Goal: Task Accomplishment & Management: Manage account settings

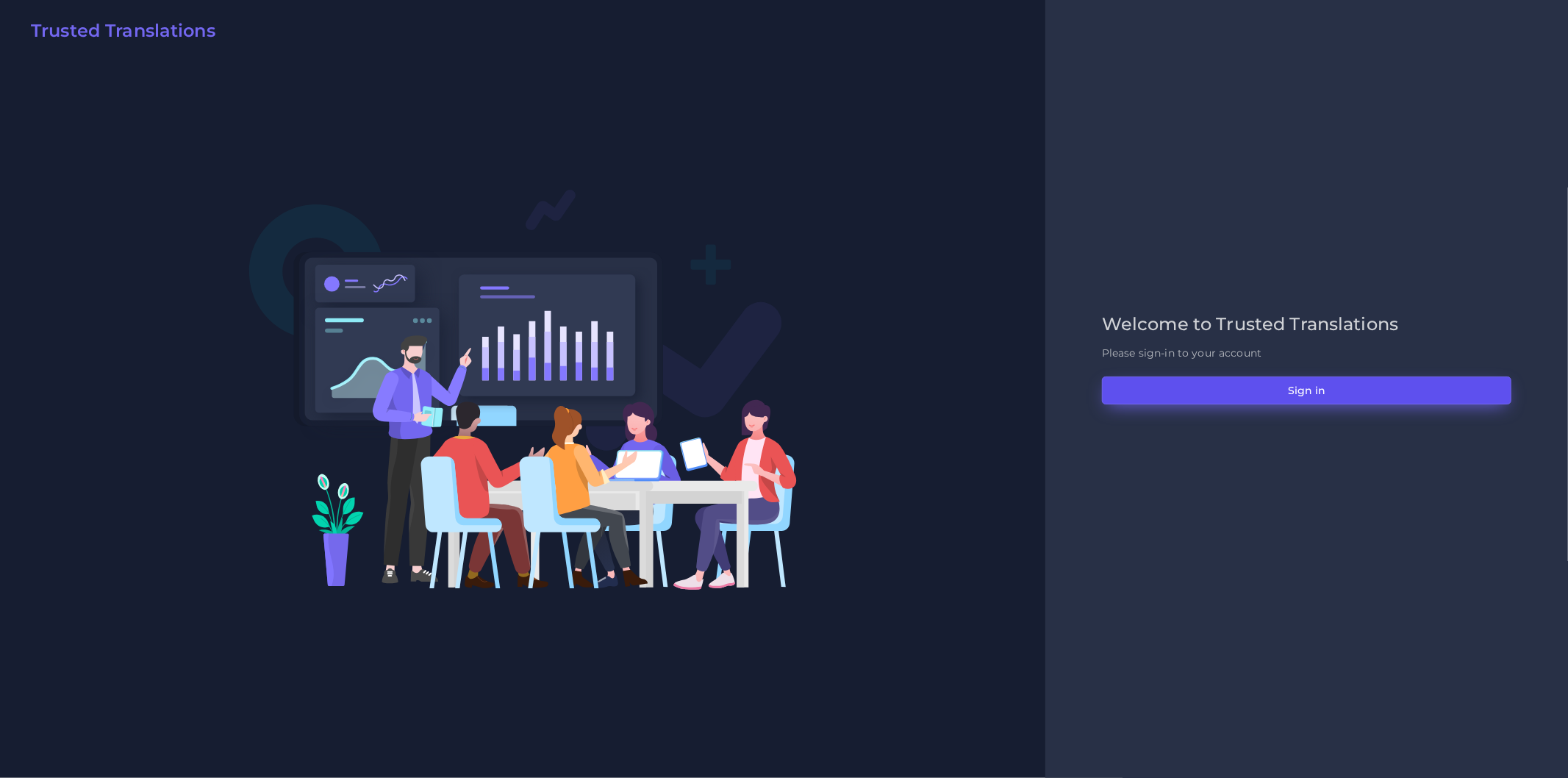
click at [1151, 387] on button "Sign in" at bounding box center [1307, 391] width 409 height 28
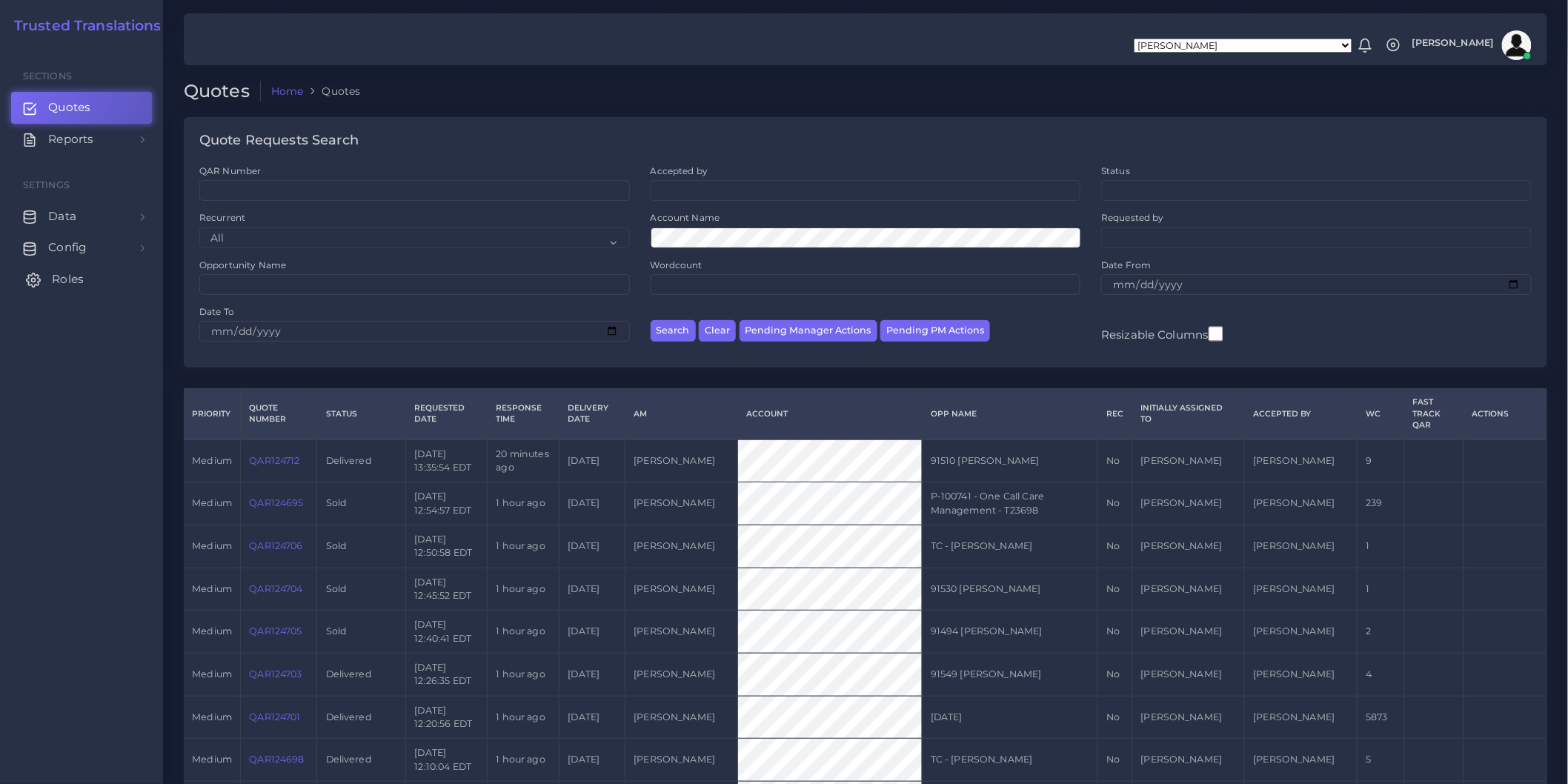
click at [97, 285] on link "Roles" at bounding box center [82, 279] width 141 height 31
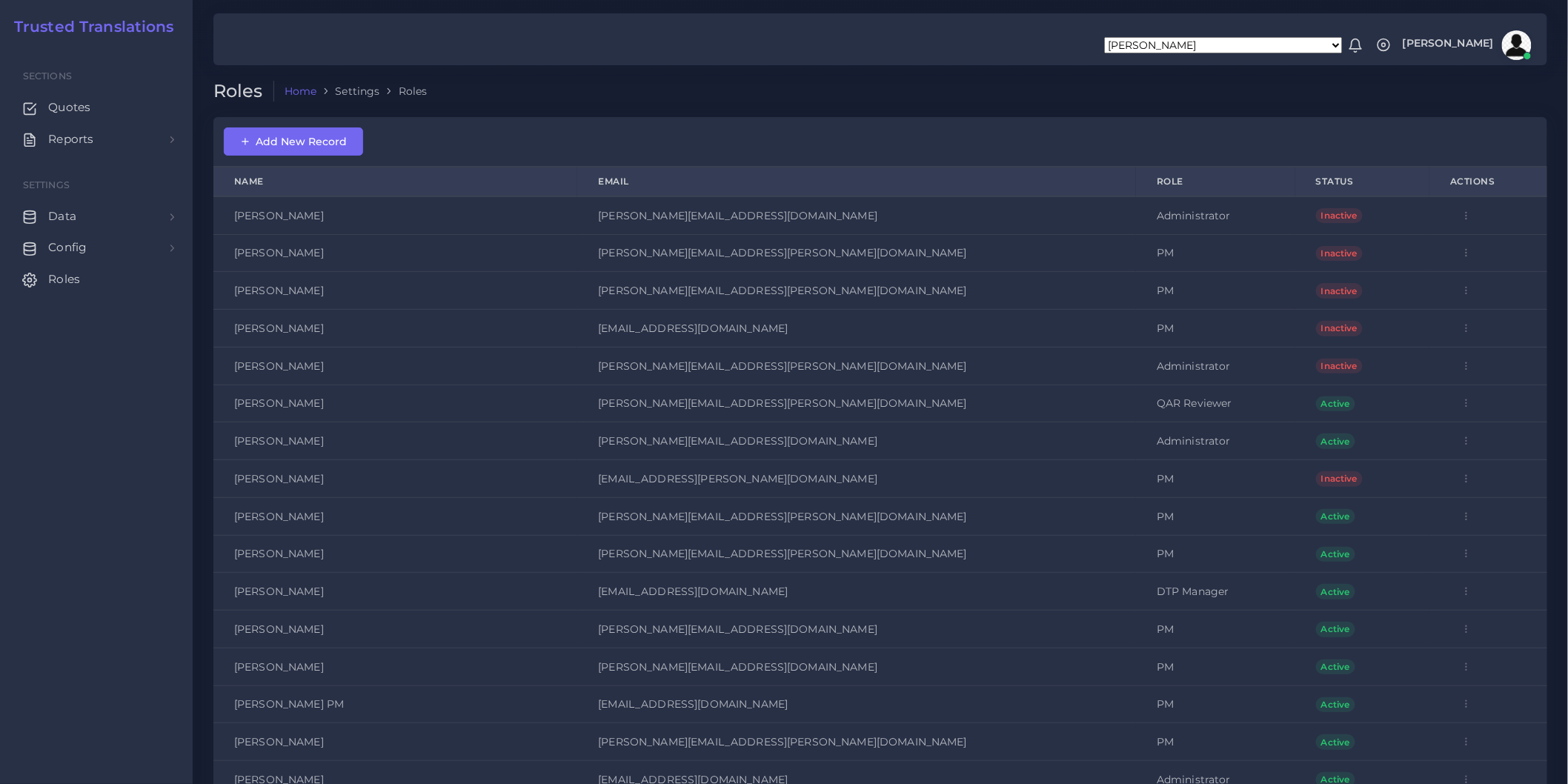
click at [1462, 212] on icon "button" at bounding box center [1467, 215] width 11 height 11
click at [947, 124] on div "Add New Record" at bounding box center [881, 142] width 1334 height 50
click at [279, 144] on span "Add New Record" at bounding box center [293, 142] width 106 height 13
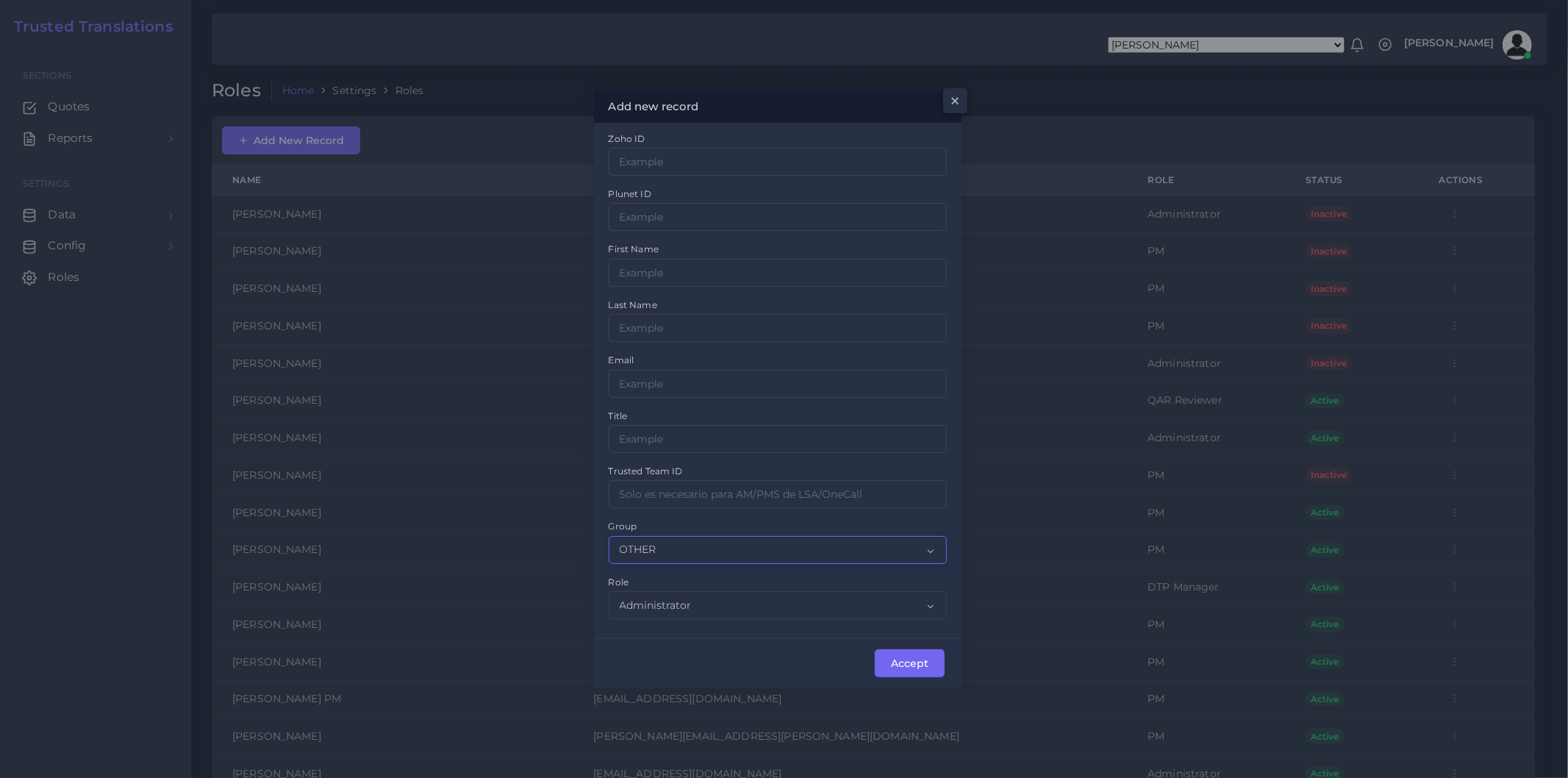
click at [666, 542] on select "OTHER ACQ CD CORE CERT" at bounding box center [778, 550] width 339 height 28
click at [420, 495] on div "Add new record × Zoho ID Plunet ID First Name Last Name Email Title Group OTHER" at bounding box center [784, 389] width 1568 height 778
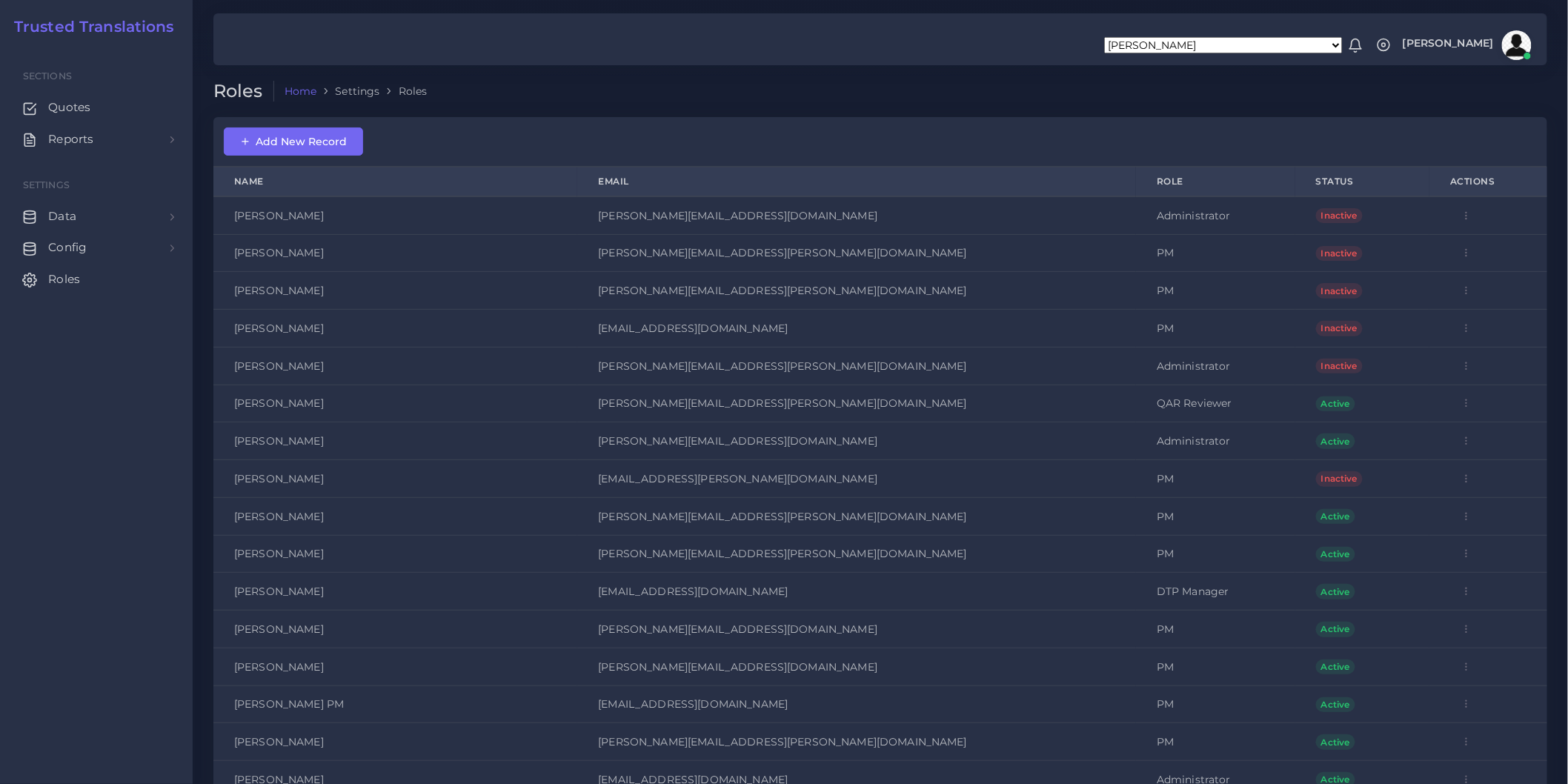
scroll to position [4988, 0]
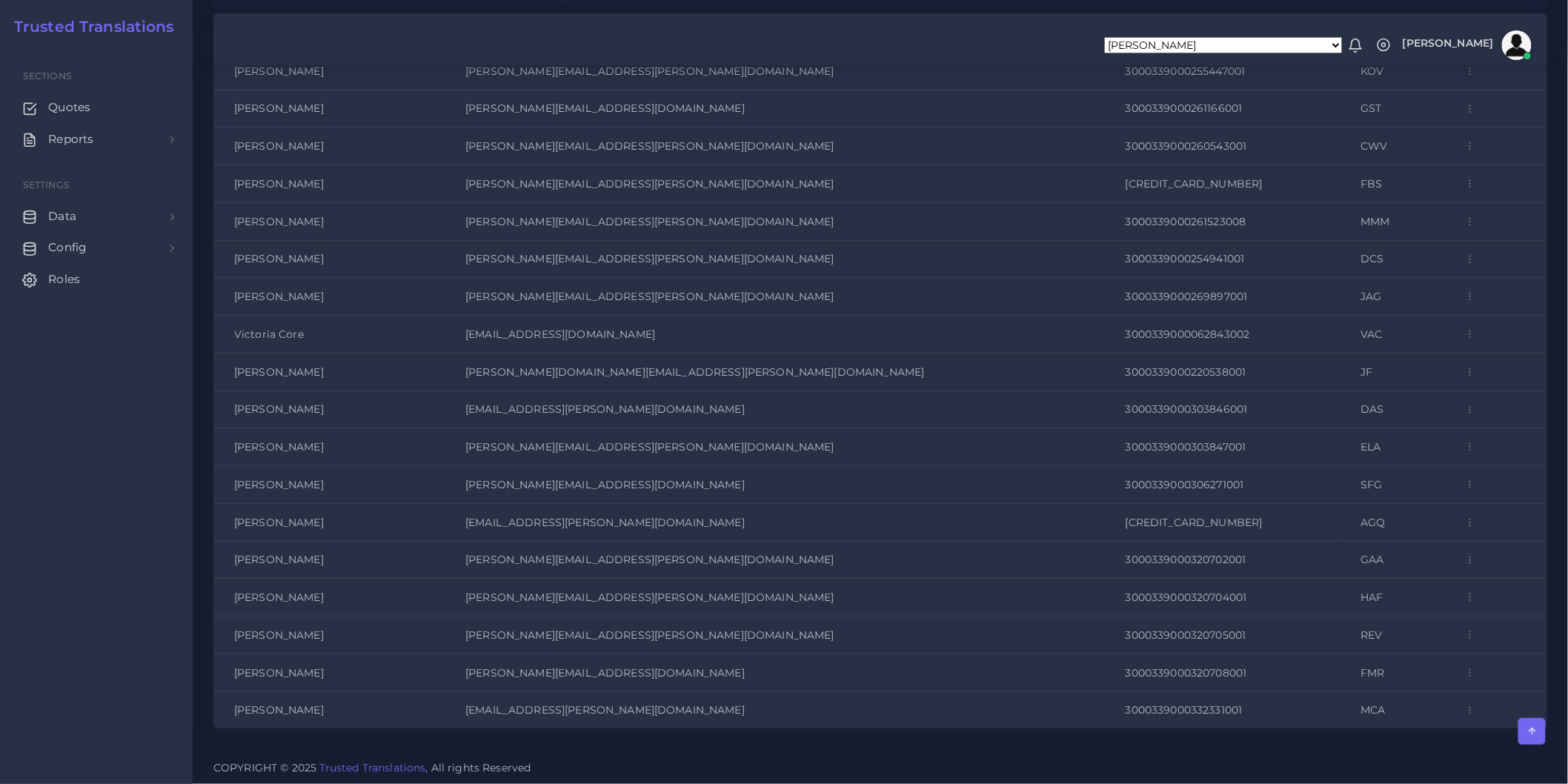
click at [1466, 408] on icon "button" at bounding box center [1471, 410] width 11 height 11
click at [1455, 437] on link "Edit" at bounding box center [1506, 446] width 102 height 28
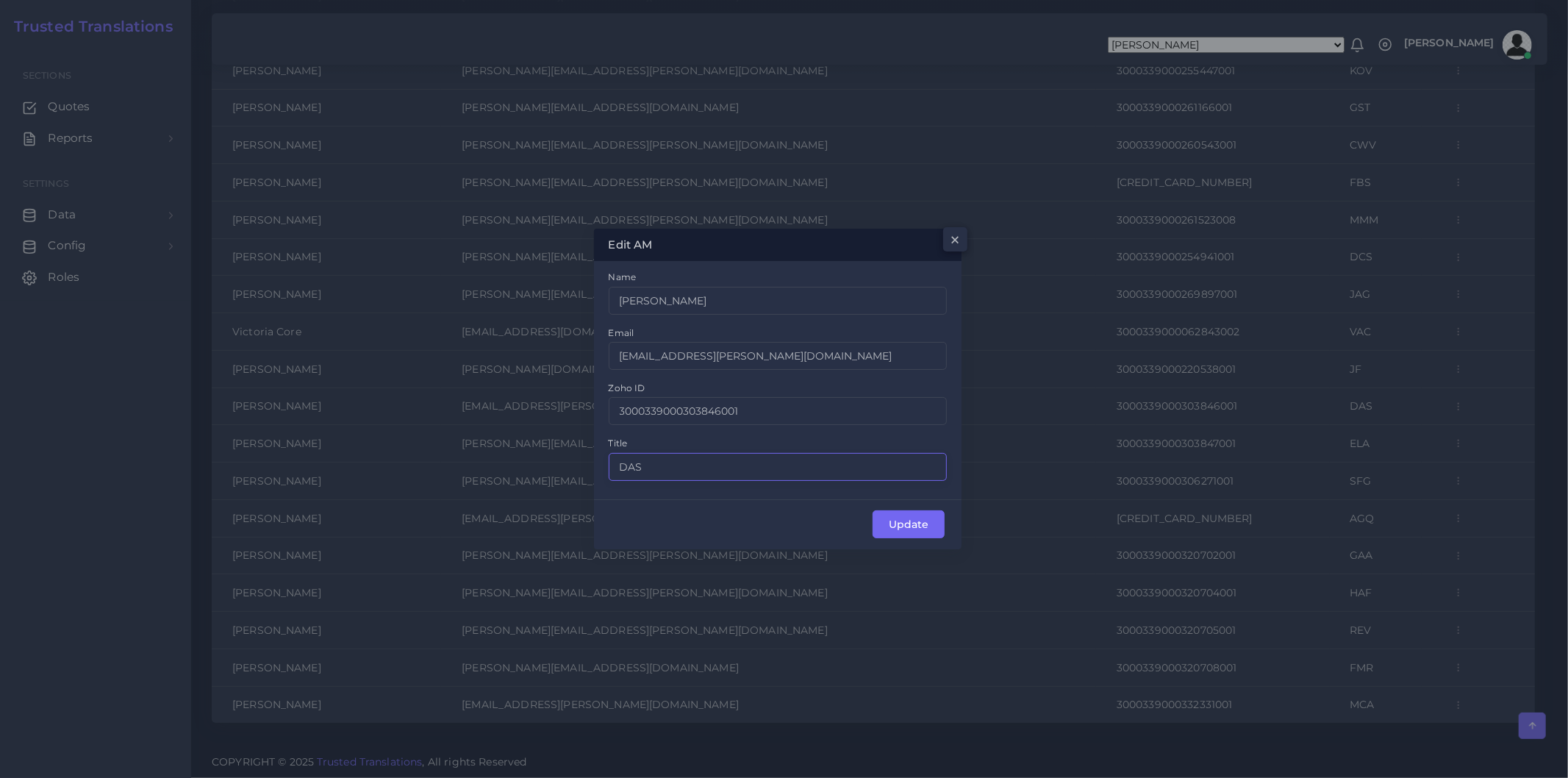
click at [697, 469] on input "DAS" at bounding box center [778, 467] width 339 height 28
click at [738, 419] on input "3000339000303846001" at bounding box center [778, 411] width 339 height 28
click at [777, 387] on div "Zoho ID 3000339000303846001" at bounding box center [778, 402] width 339 height 45
click at [954, 237] on span "×" at bounding box center [953, 243] width 11 height 25
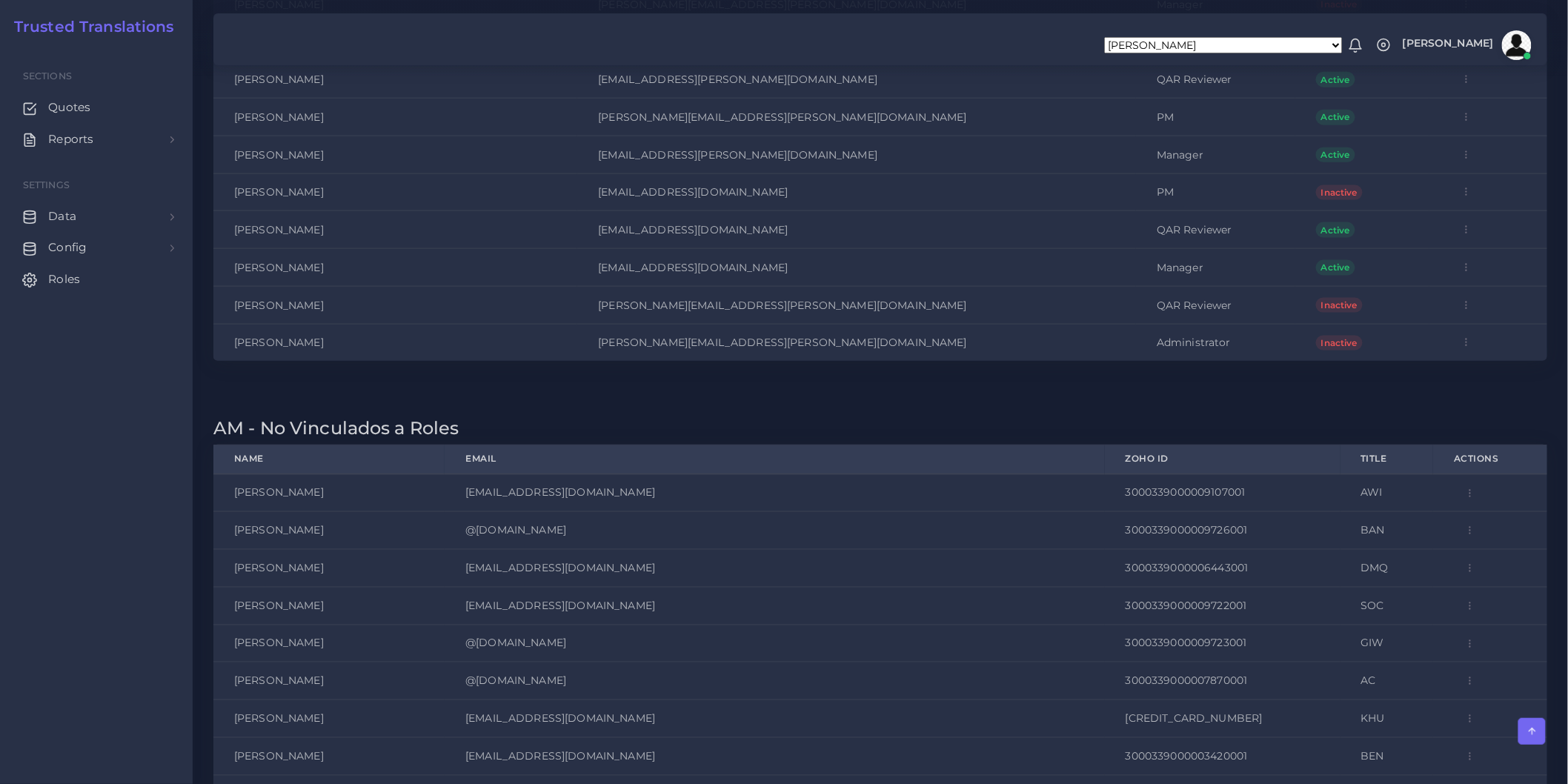
scroll to position [3093, 0]
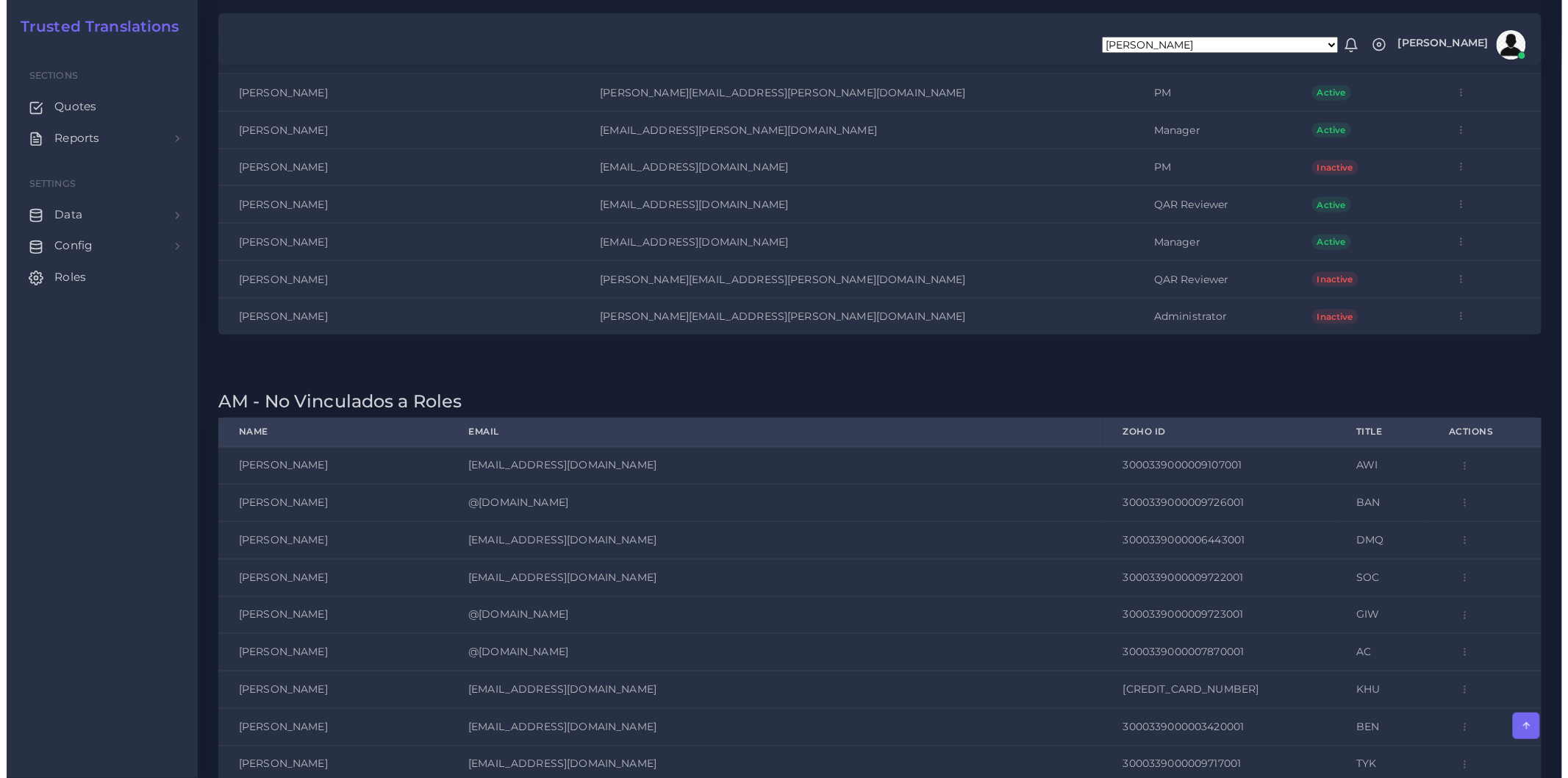
scroll to position [4950, 0]
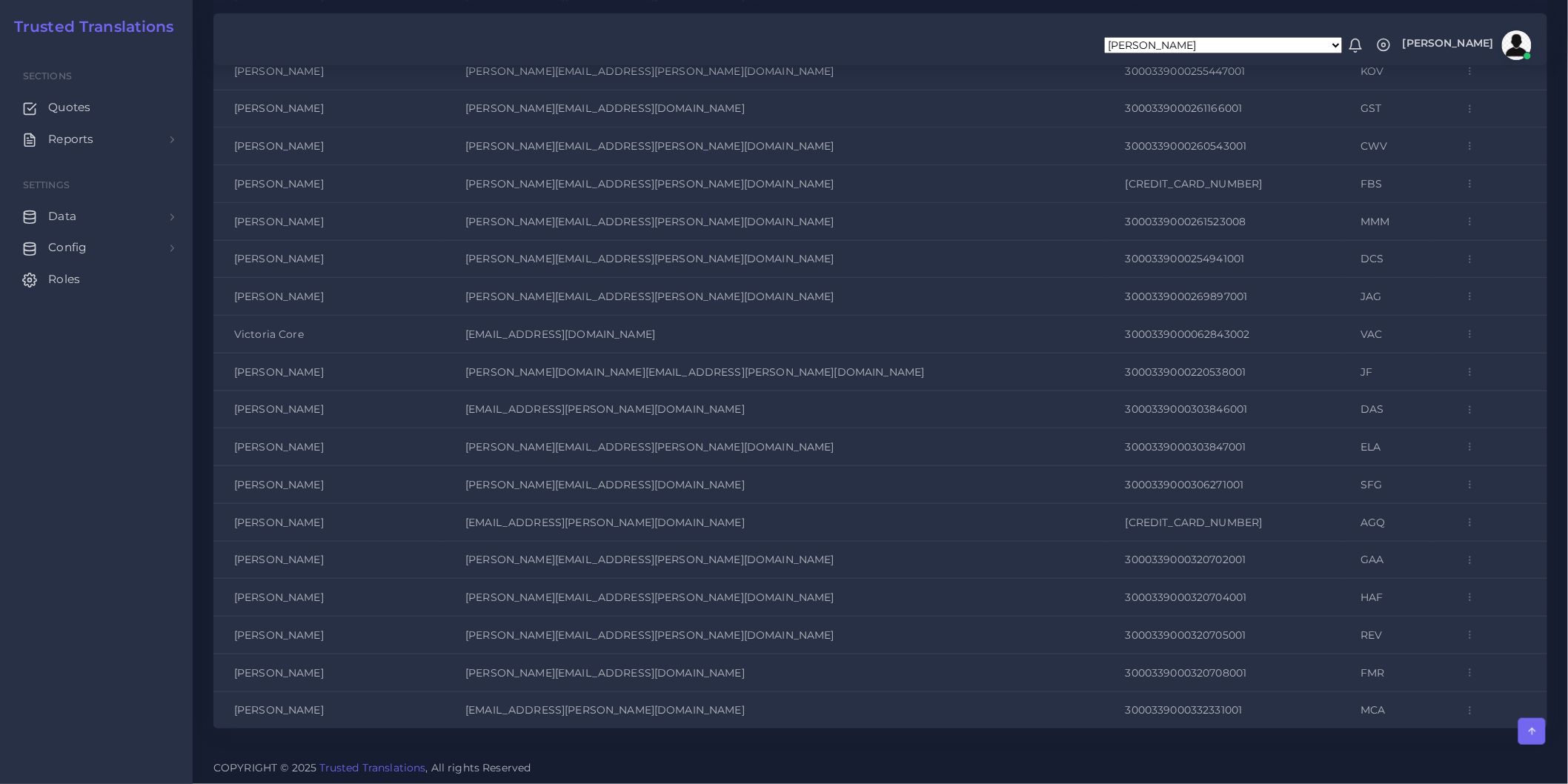
click at [1471, 406] on circle "button" at bounding box center [1471, 406] width 1 height 1
click at [1455, 436] on link "Edit" at bounding box center [1506, 446] width 102 height 28
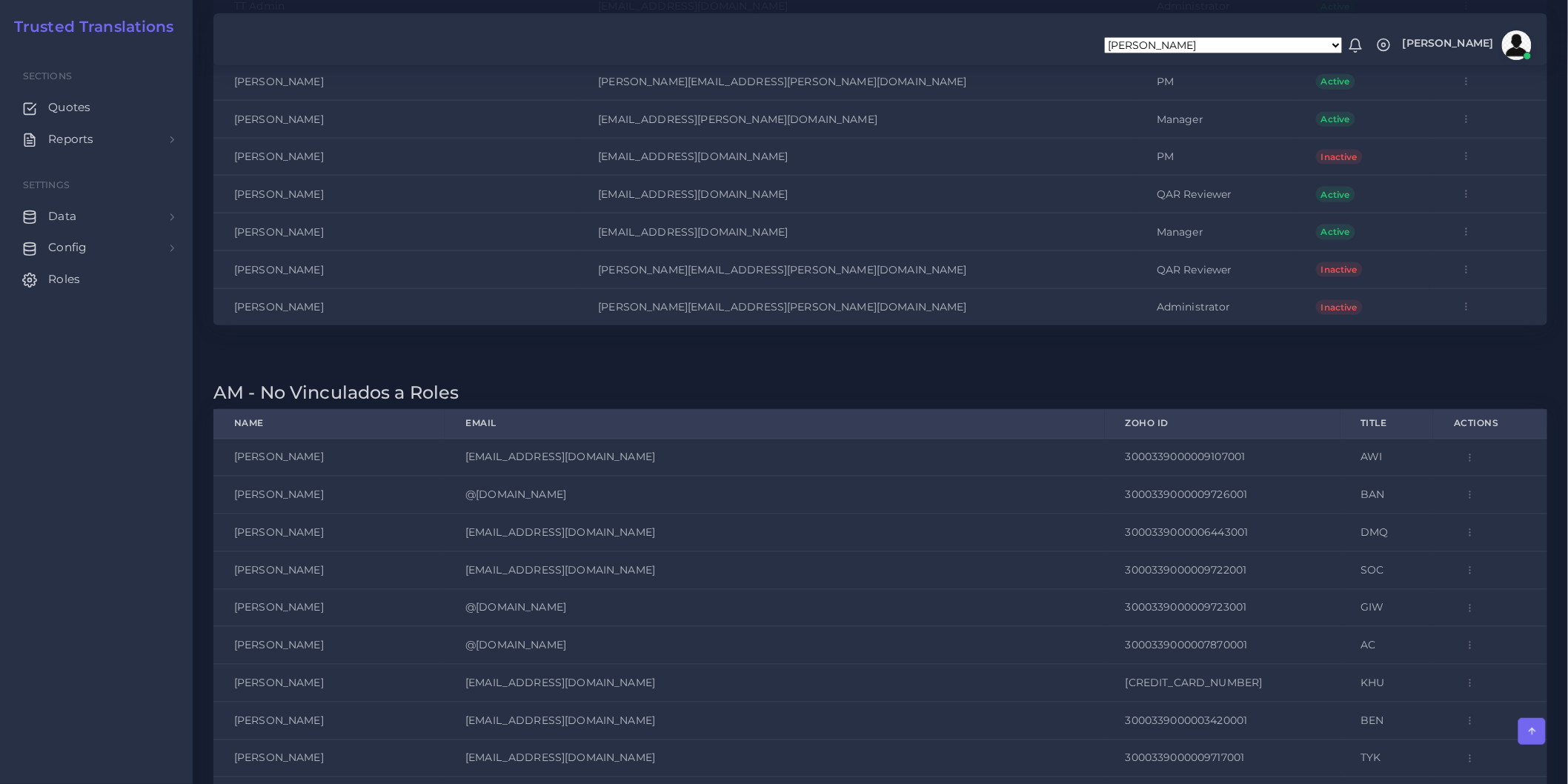
scroll to position [3012, 0]
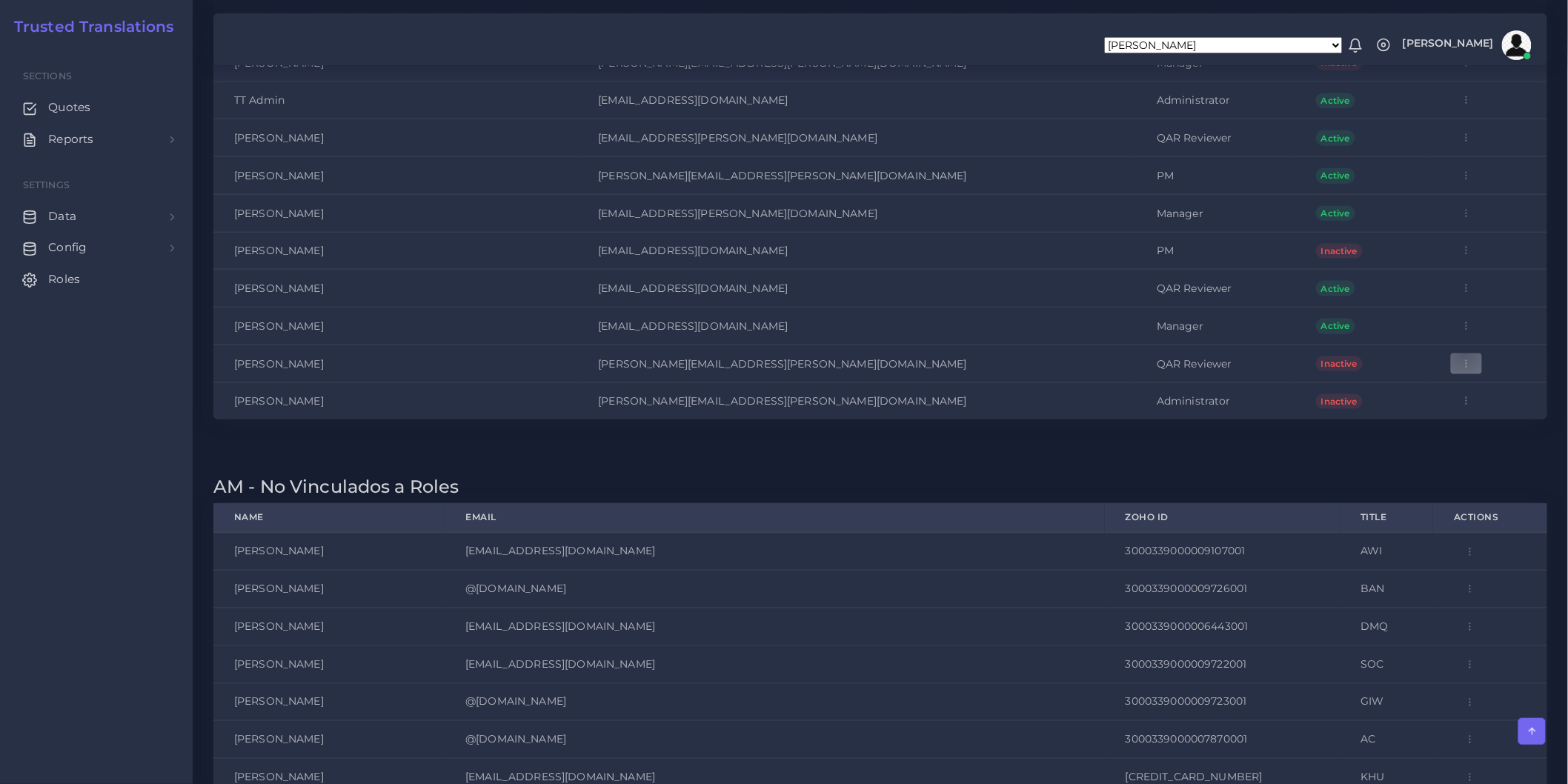
click at [1450, 369] on button "button" at bounding box center [1467, 363] width 33 height 22
click at [1483, 305] on span "Edit" at bounding box center [1494, 299] width 21 height 13
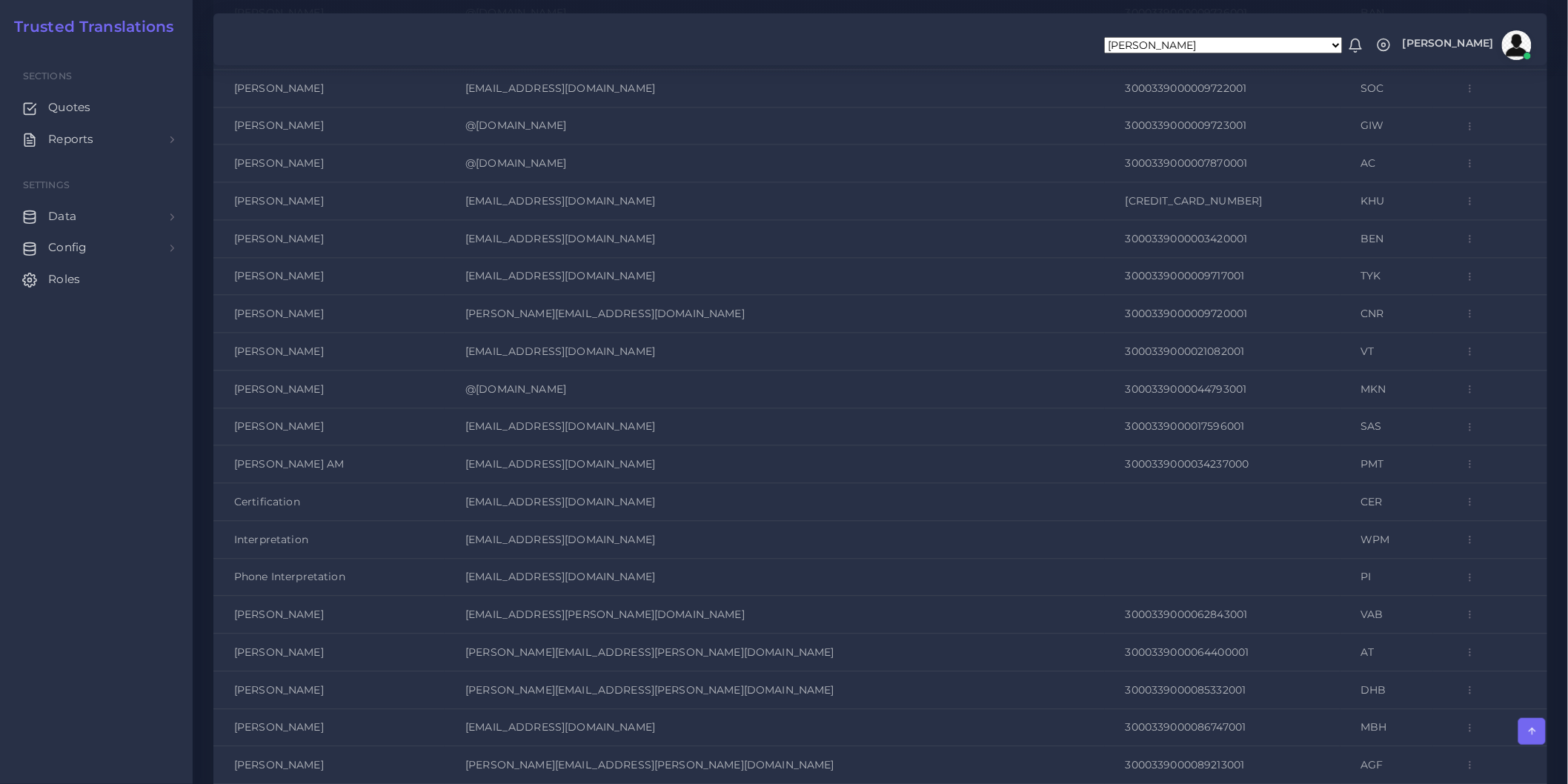
scroll to position [3176, 0]
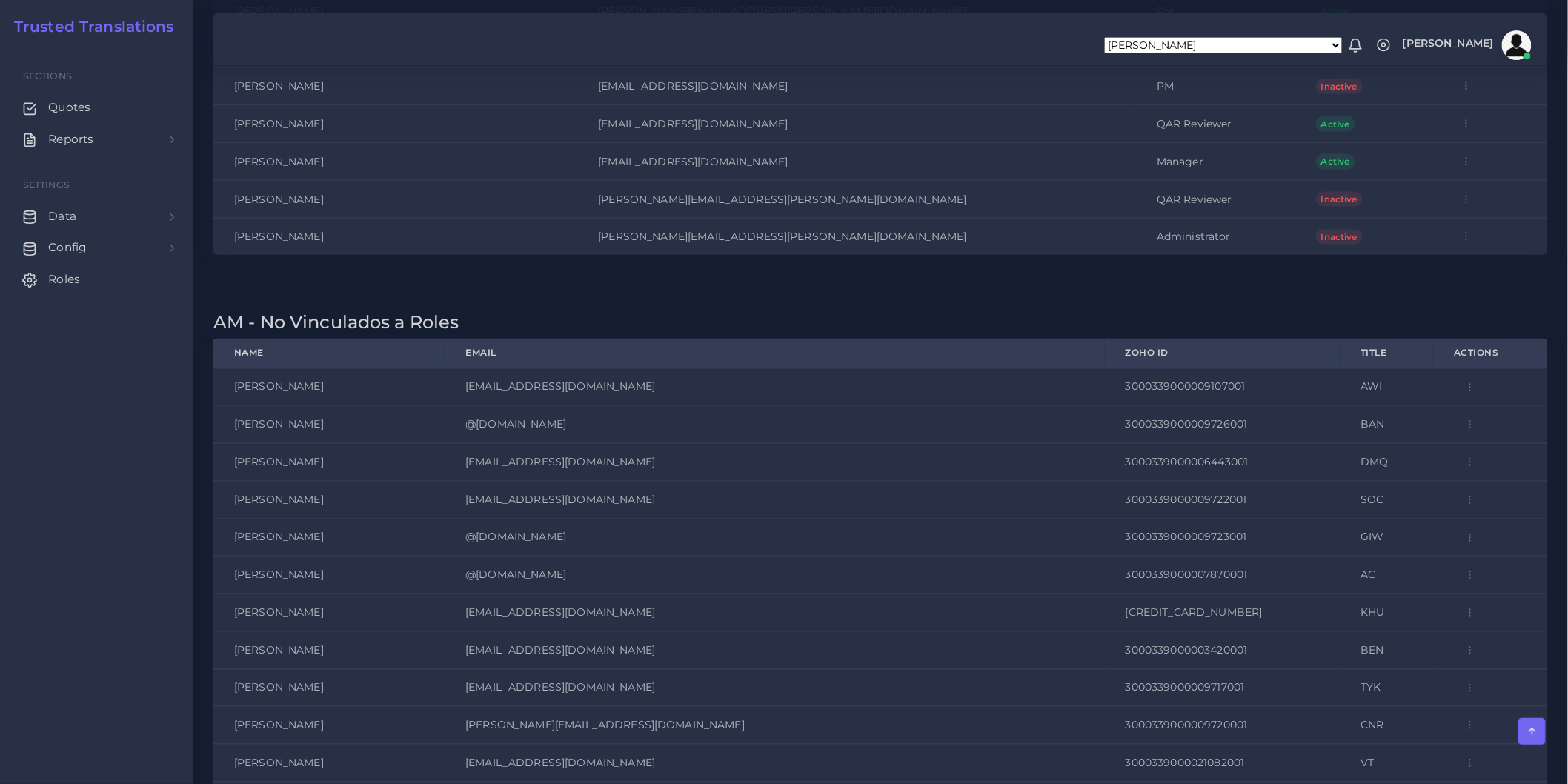
click at [1467, 234] on circle "button" at bounding box center [1467, 233] width 1 height 1
click at [1451, 186] on link "Edit" at bounding box center [1502, 172] width 102 height 28
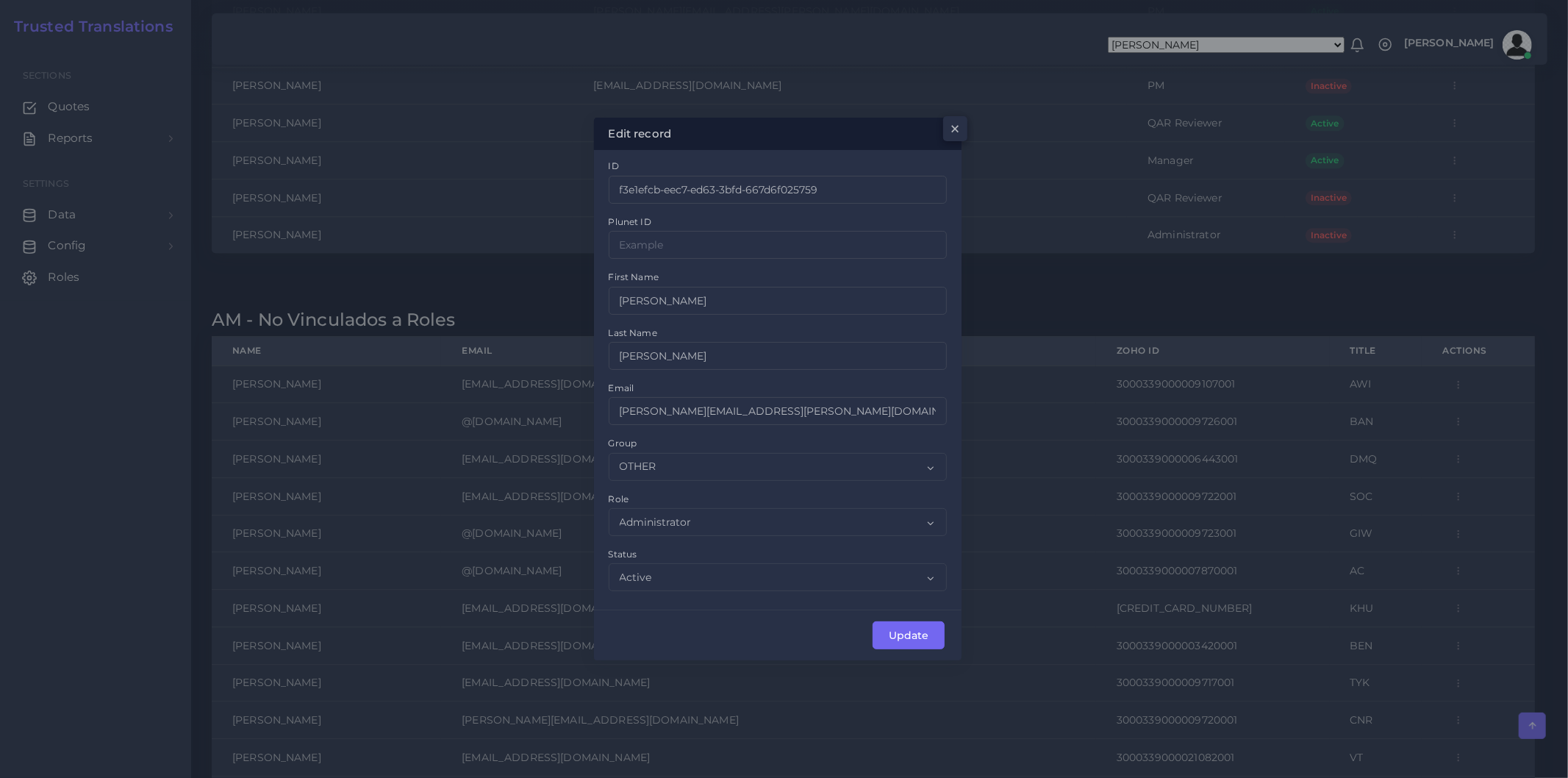
click at [616, 443] on label "Group" at bounding box center [622, 443] width 28 height 12
click at [0, 0] on select "OTHER ACQ CD CORE CERT" at bounding box center [0, 0] width 0 height 0
click at [616, 443] on label "Group" at bounding box center [622, 443] width 28 height 12
click at [0, 0] on select "OTHER ACQ CD CORE CERT" at bounding box center [0, 0] width 0 height 0
copy label "Group"
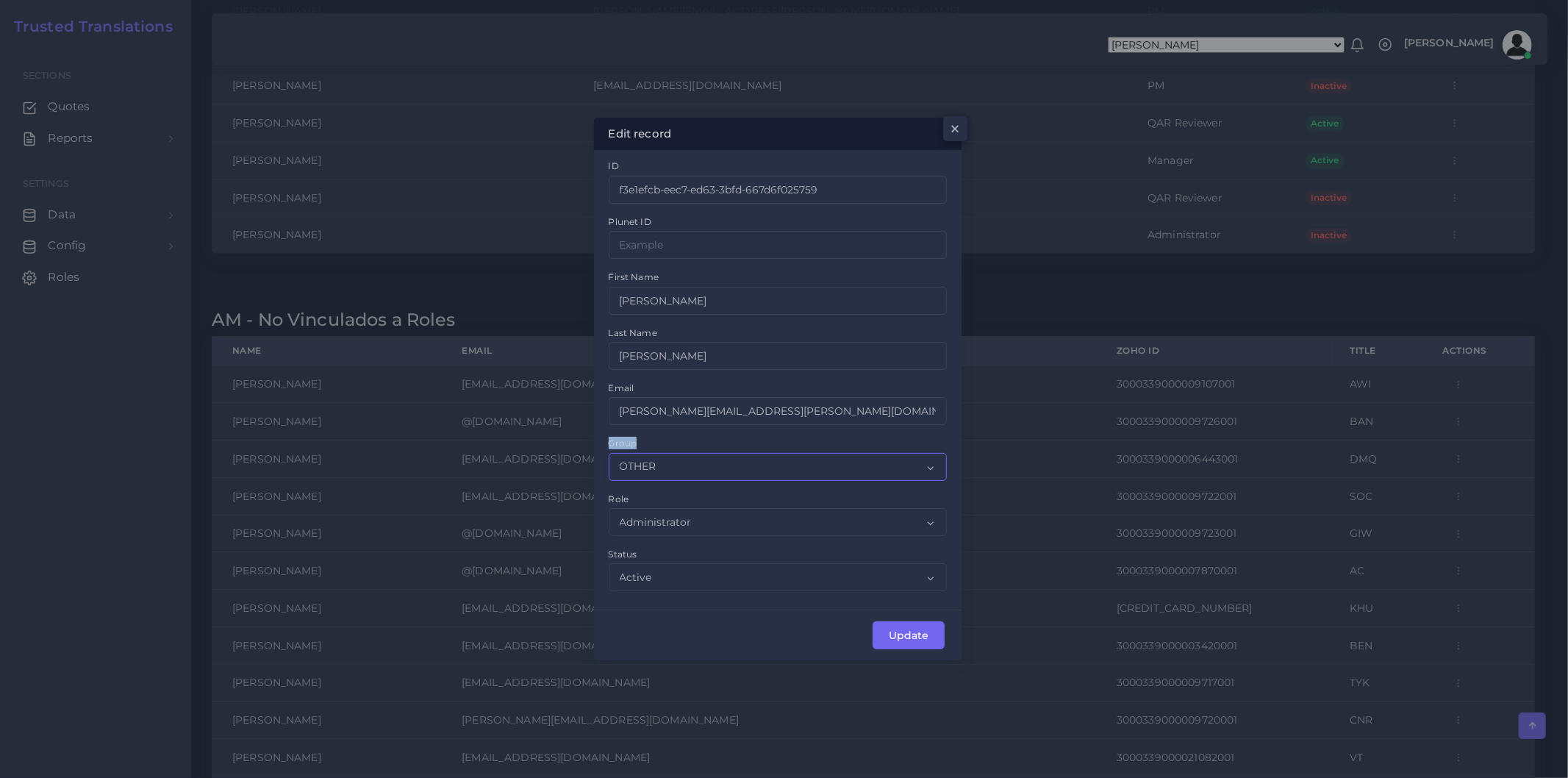
drag, startPoint x: 722, startPoint y: 473, endPoint x: 737, endPoint y: 469, distance: 15.5
click at [722, 473] on select "OTHER ACQ CD CORE CERT" at bounding box center [778, 467] width 339 height 28
click at [1164, 326] on div "Edit record × ID f3e1efcb-eec7-ed63-3bfd-667d6f025759 Email" at bounding box center [784, 389] width 1568 height 778
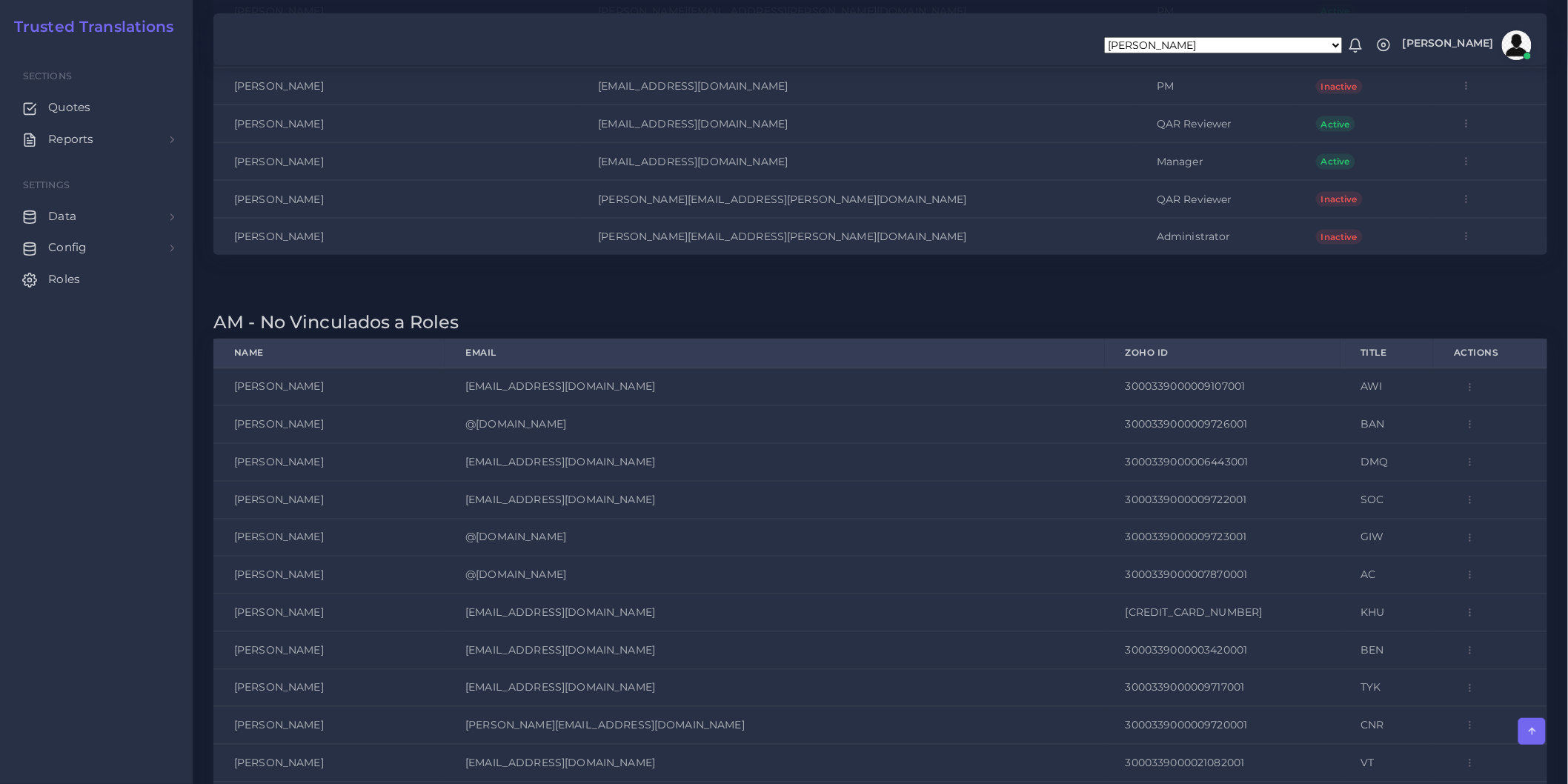
click at [1467, 240] on circle "button" at bounding box center [1467, 240] width 1 height 1
click at [1483, 178] on span "Edit" at bounding box center [1494, 172] width 21 height 13
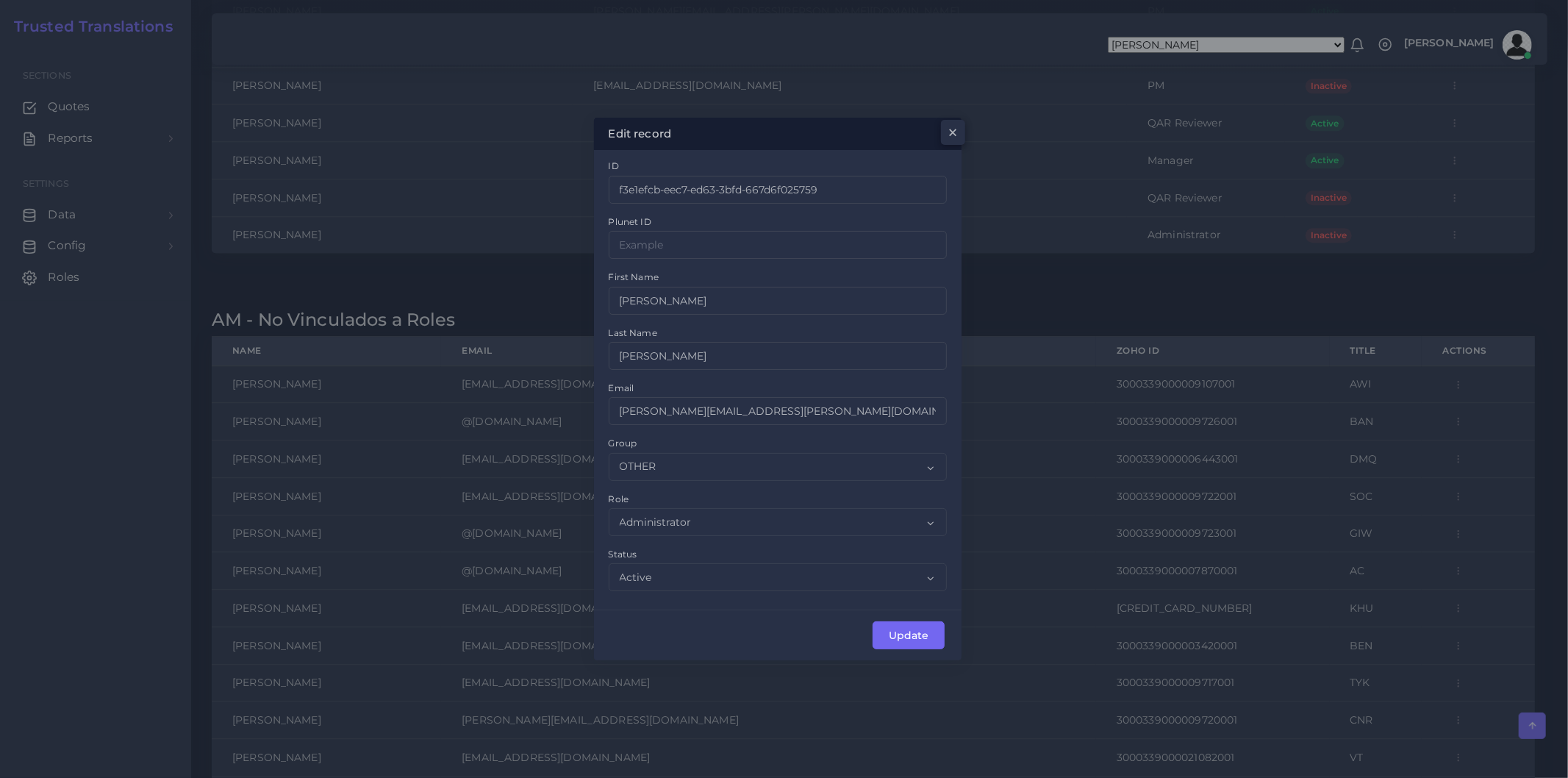
click at [958, 135] on span "×" at bounding box center [953, 132] width 11 height 25
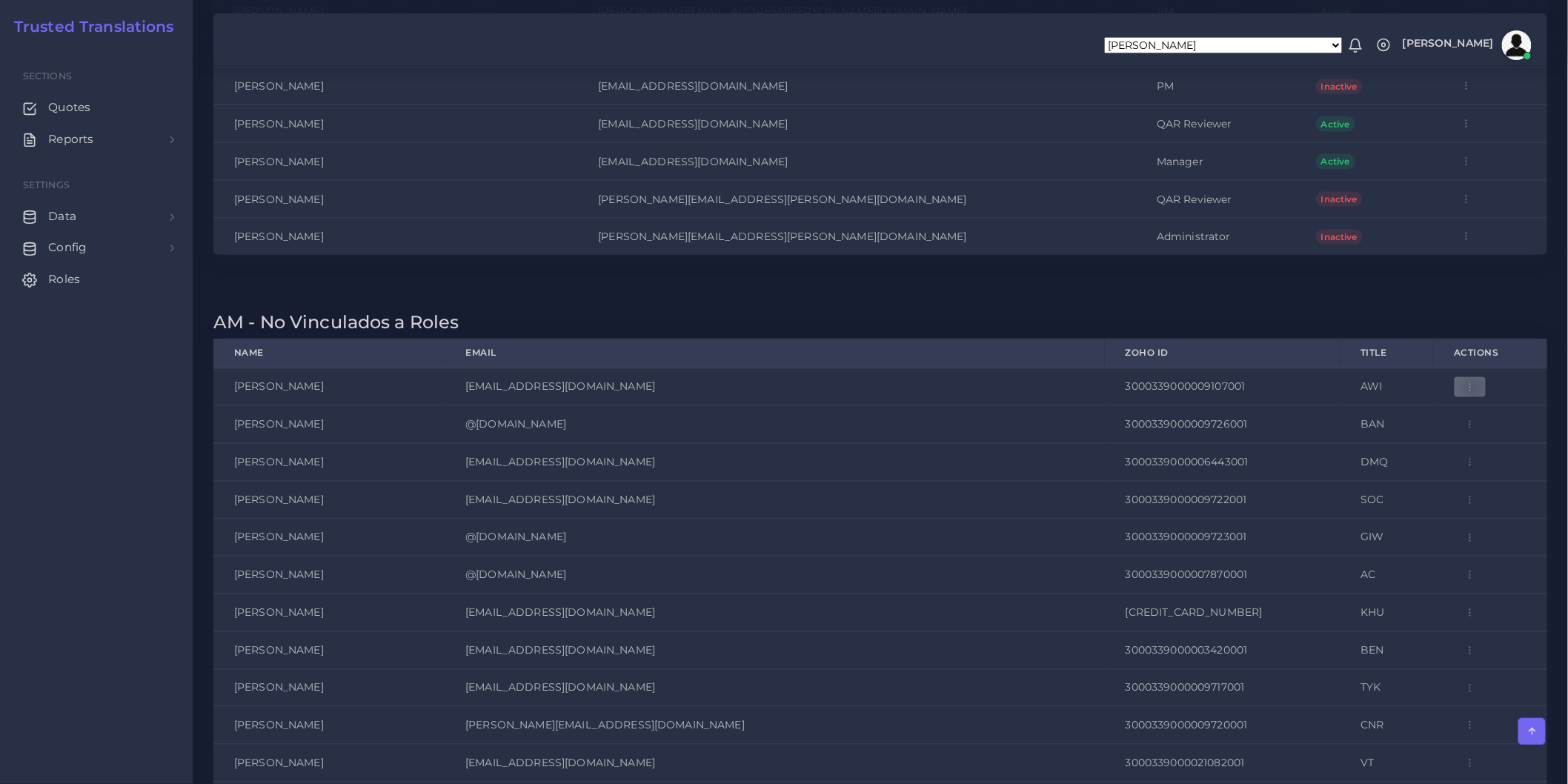
click at [1466, 393] on icon "button" at bounding box center [1471, 387] width 11 height 11
click at [1455, 438] on link "Edit" at bounding box center [1506, 424] width 102 height 28
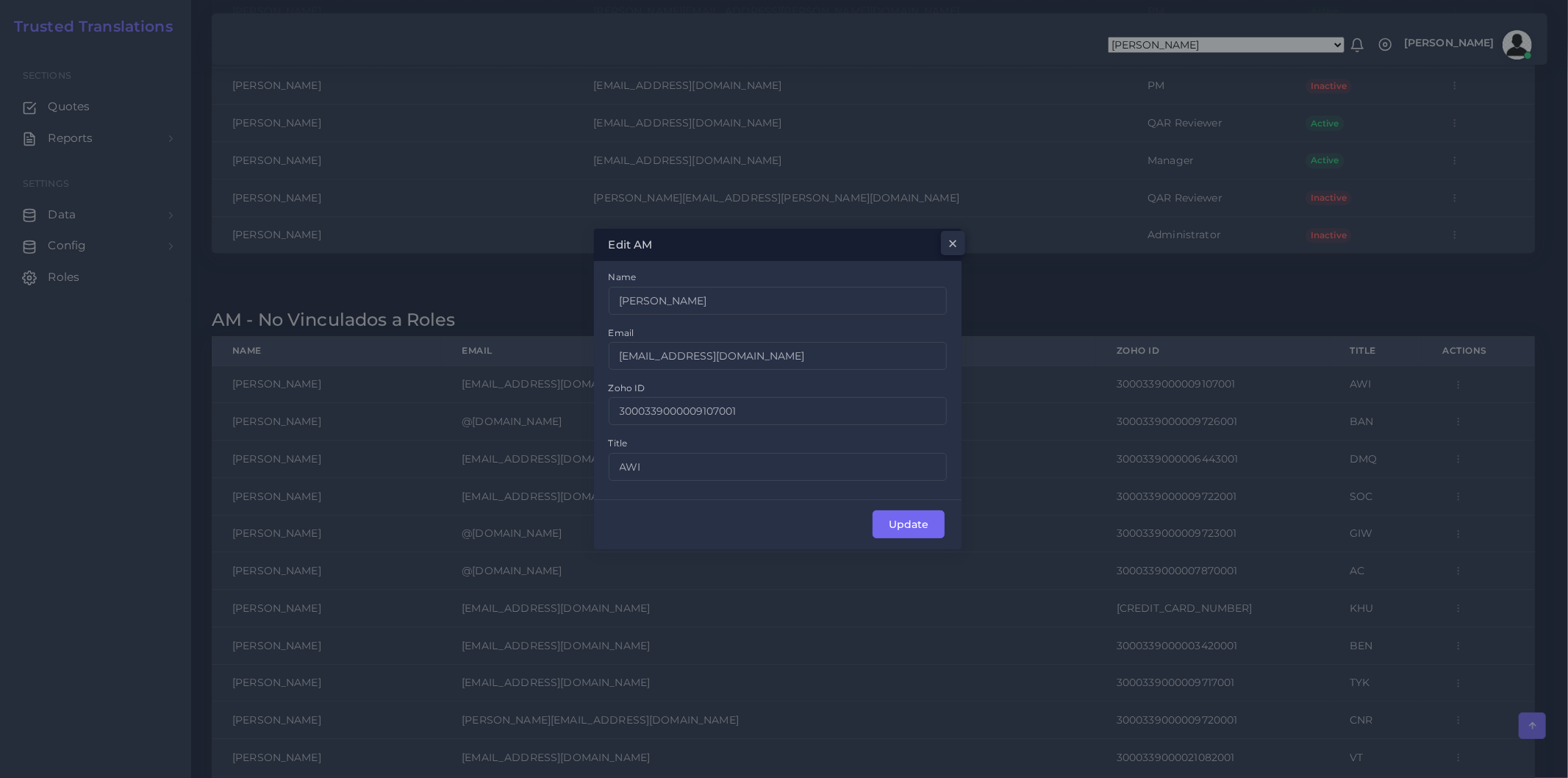
click at [948, 241] on span "×" at bounding box center [953, 243] width 11 height 25
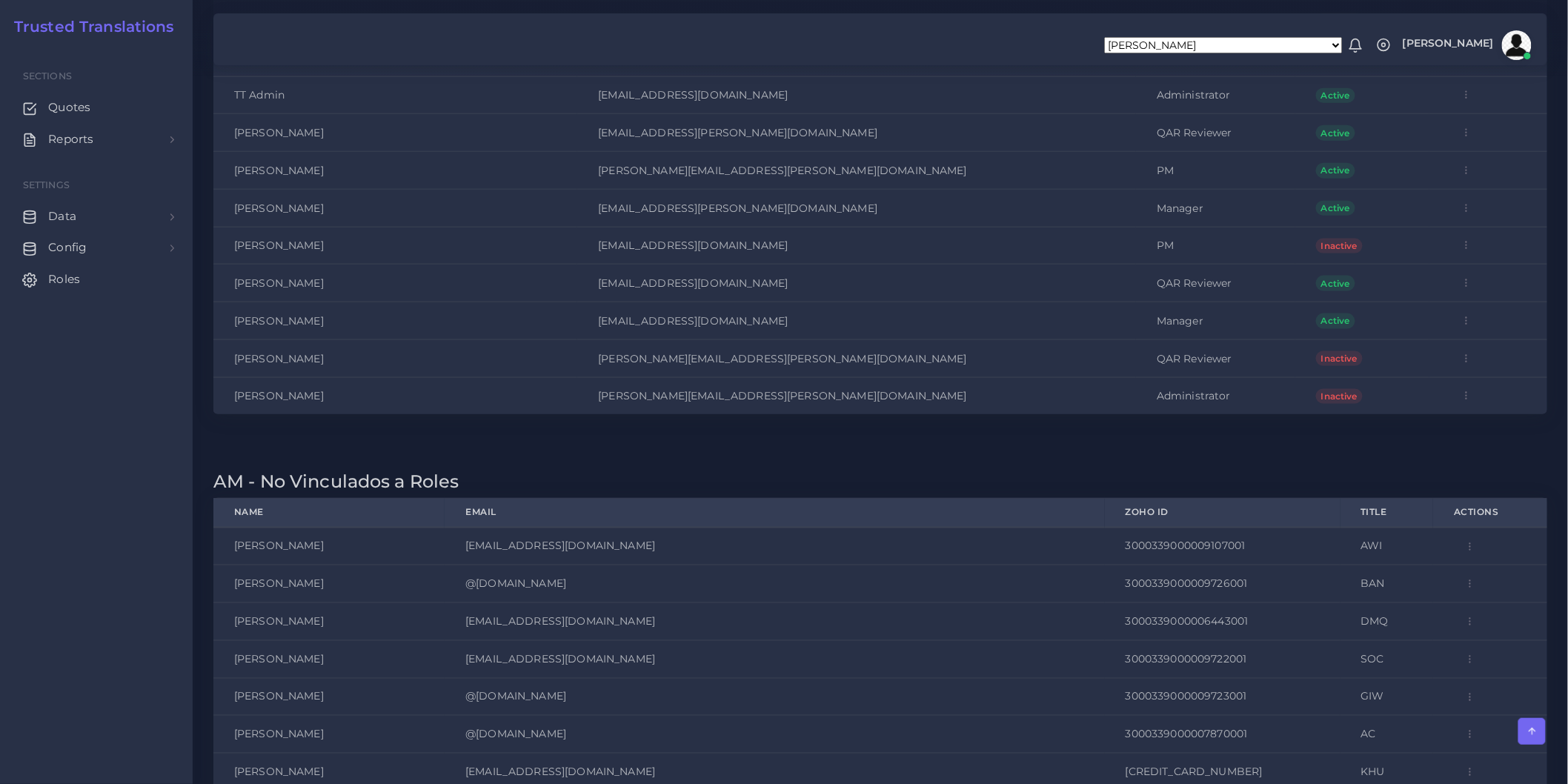
scroll to position [3129, 0]
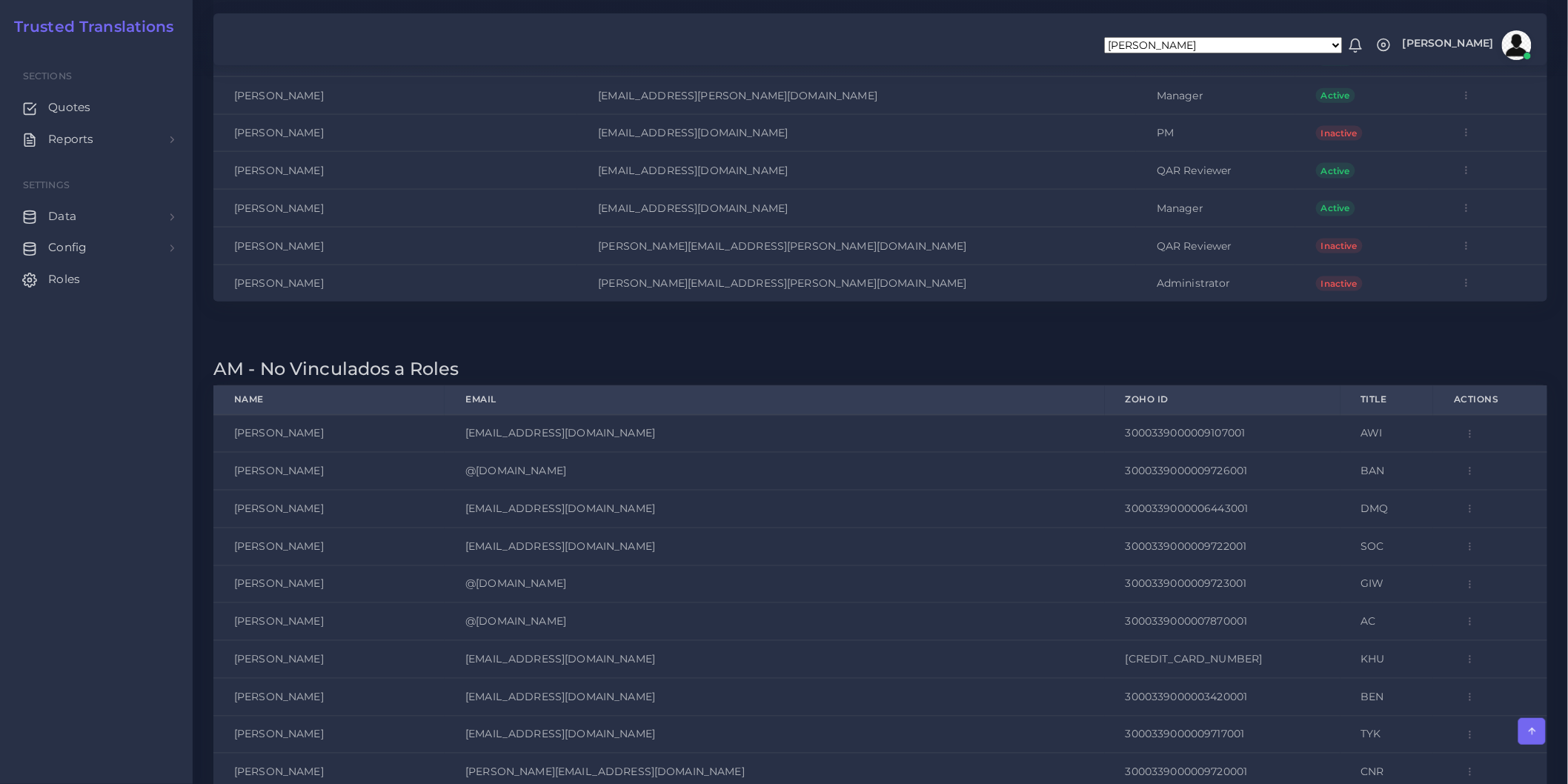
click at [342, 381] on h2 "AM - No Vinculados a Roles" at bounding box center [881, 369] width 1334 height 21
copy div "AM - No Vinculados a Roles Edit AM × Name Email Zoho ID Title Update Delete AM …"
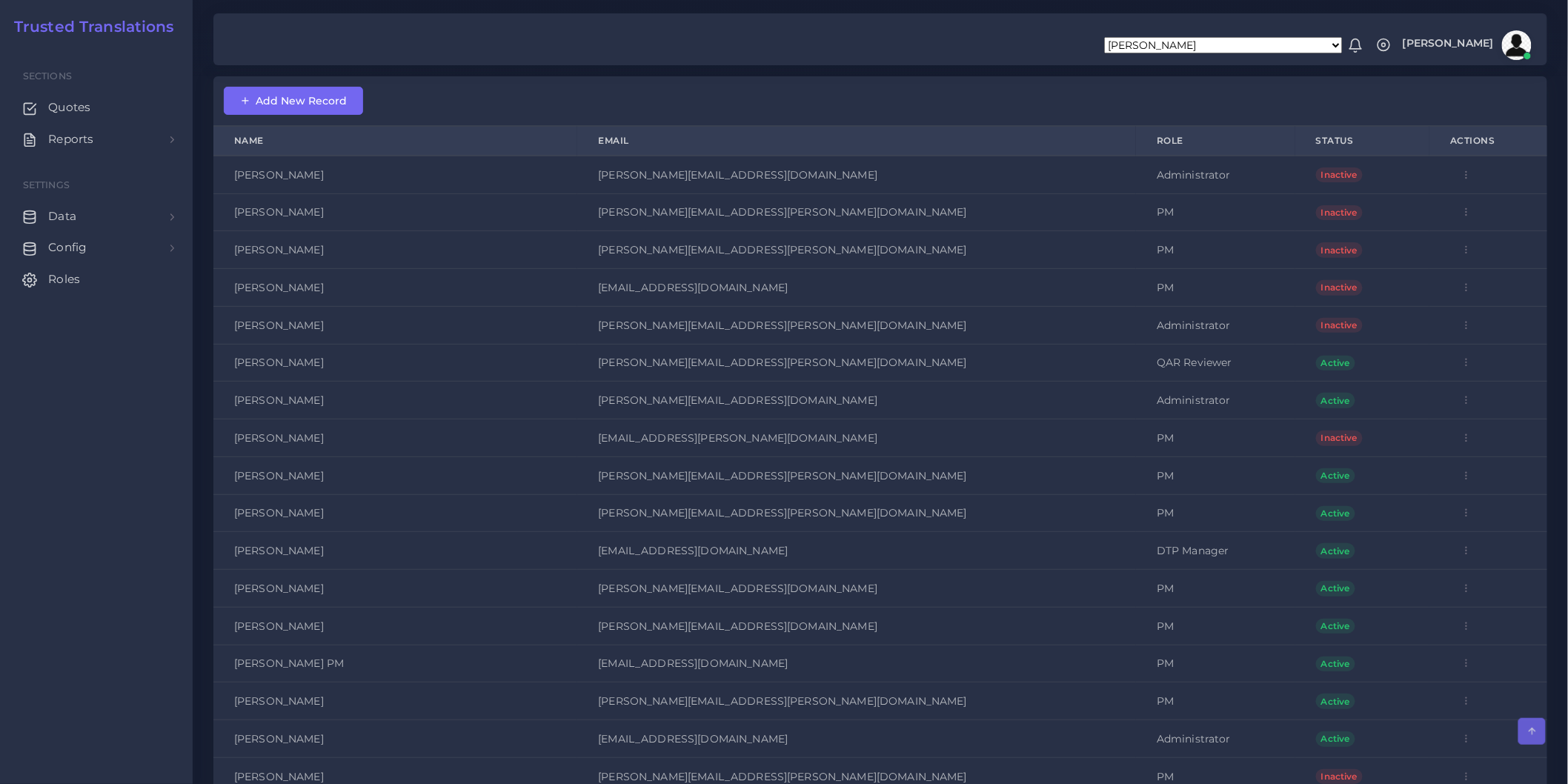
scroll to position [0, 0]
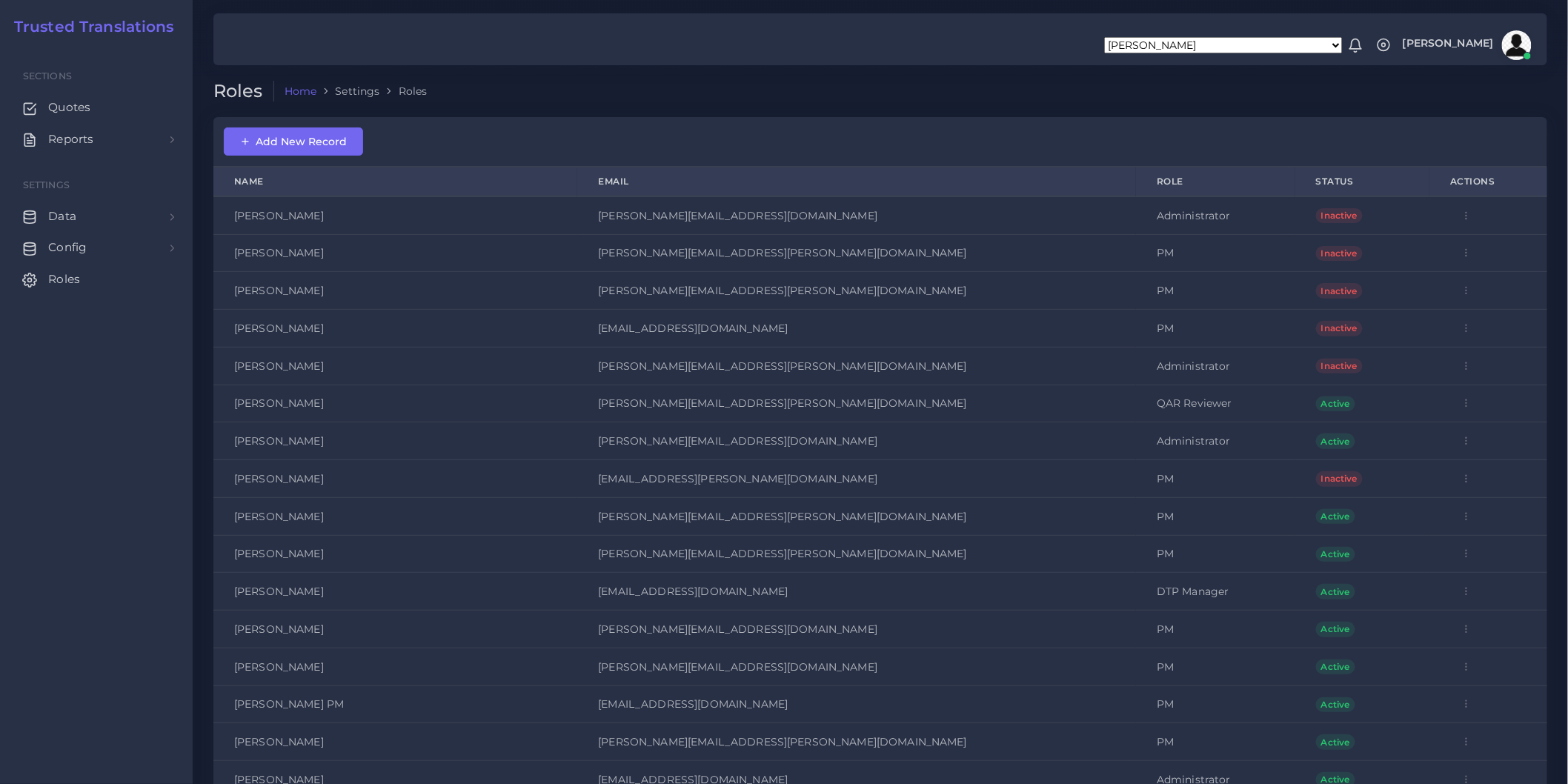
click at [1232, 52] on form "Aldana Resuche Alejandro Zuluaga Ana Romero Ana Whitby PM Anabella Garcia Anais…" at bounding box center [1223, 45] width 239 height 16
click at [1232, 45] on select "Aldana Resuche Alejandro Zuluaga Ana Romero Ana Whitby PM Anabella Garcia Anais…" at bounding box center [1223, 45] width 239 height 16
drag, startPoint x: 1085, startPoint y: 77, endPoint x: 1023, endPoint y: 82, distance: 62.2
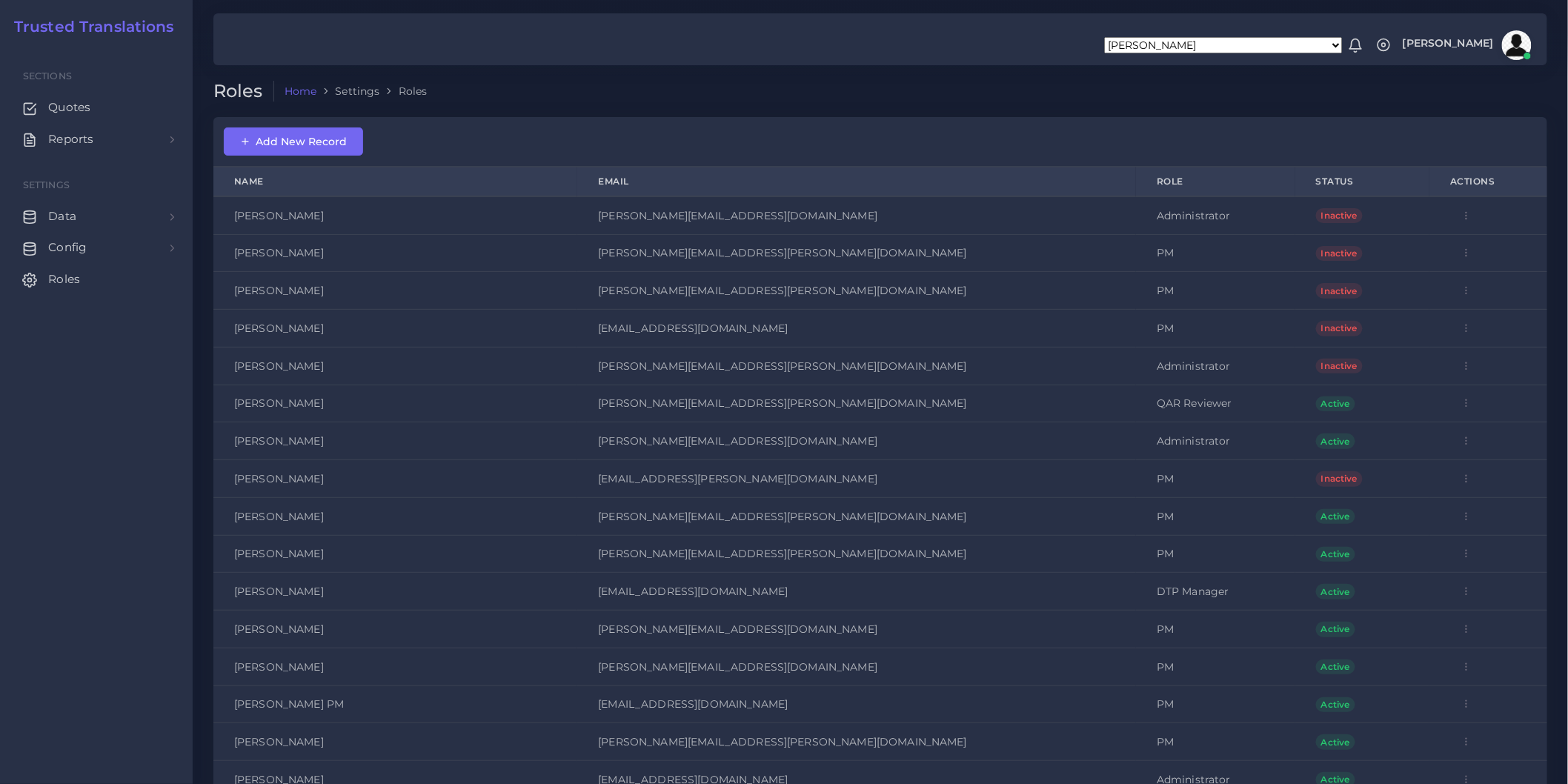
click at [1034, 82] on ol "Home Settings Roles" at bounding box center [741, 92] width 935 height 21
drag, startPoint x: 1153, startPoint y: 182, endPoint x: 997, endPoint y: 97, distance: 177.7
click at [997, 97] on ol "Home Settings Roles" at bounding box center [741, 92] width 935 height 21
click at [1136, 176] on th "Role" at bounding box center [1215, 182] width 160 height 29
click at [1062, 89] on ol "Home Settings Roles" at bounding box center [741, 92] width 935 height 21
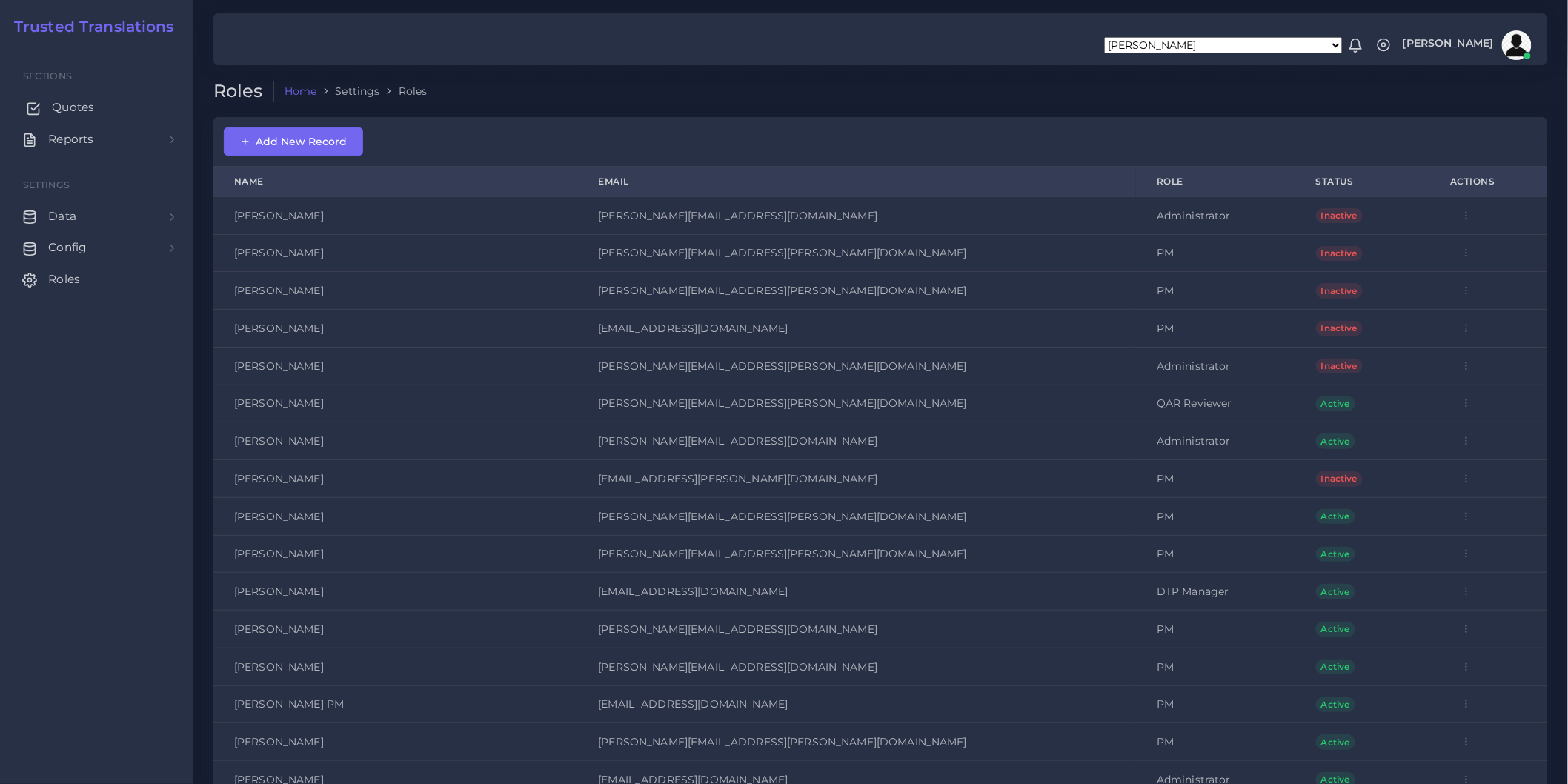
click at [90, 104] on span "Quotes" at bounding box center [73, 107] width 43 height 16
